Goal: Register for event/course

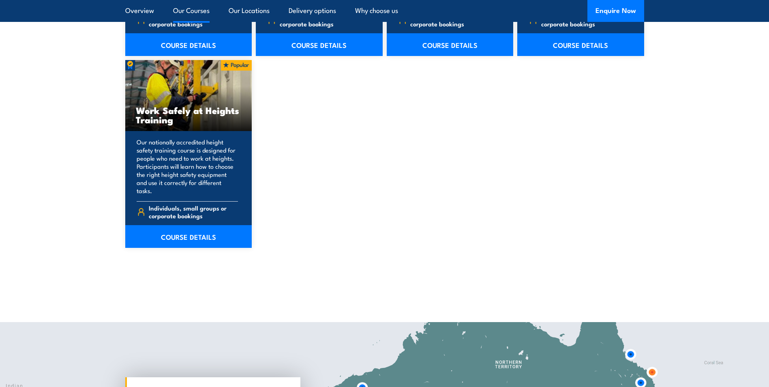
scroll to position [1053, 0]
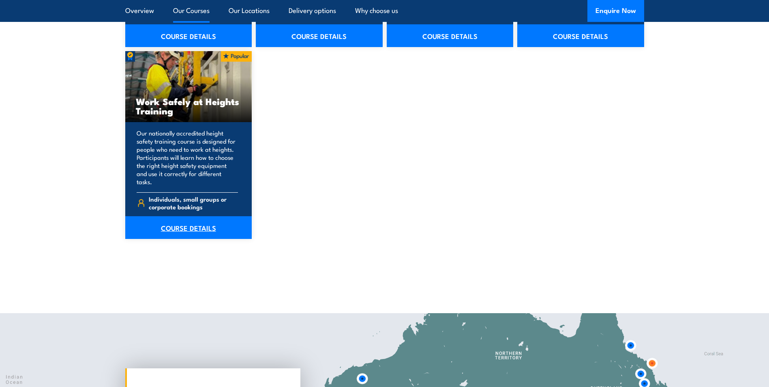
click at [190, 222] on link "COURSE DETAILS" at bounding box center [188, 227] width 127 height 23
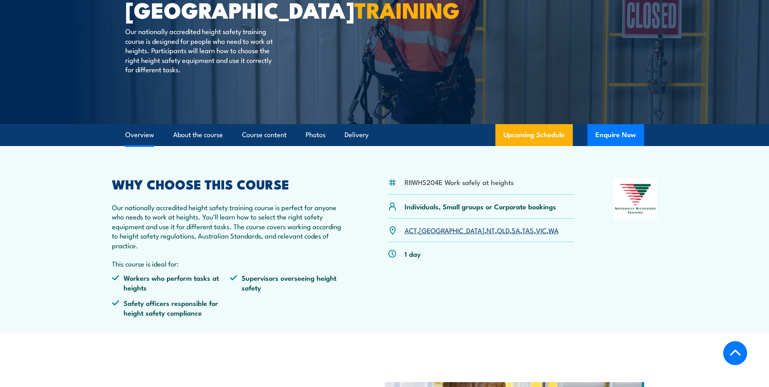
scroll to position [162, 0]
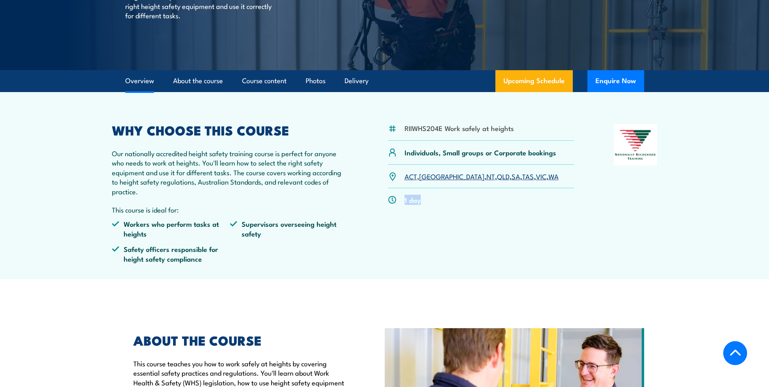
drag, startPoint x: 427, startPoint y: 198, endPoint x: 390, endPoint y: 199, distance: 36.5
click at [390, 199] on div "1 day" at bounding box center [481, 199] width 186 height 23
drag, startPoint x: 390, startPoint y: 199, endPoint x: 437, endPoint y: 196, distance: 47.1
click at [437, 196] on div "1 day" at bounding box center [481, 199] width 186 height 23
click at [428, 175] on link "[GEOGRAPHIC_DATA]" at bounding box center [451, 176] width 65 height 10
